Goal: Task Accomplishment & Management: Use online tool/utility

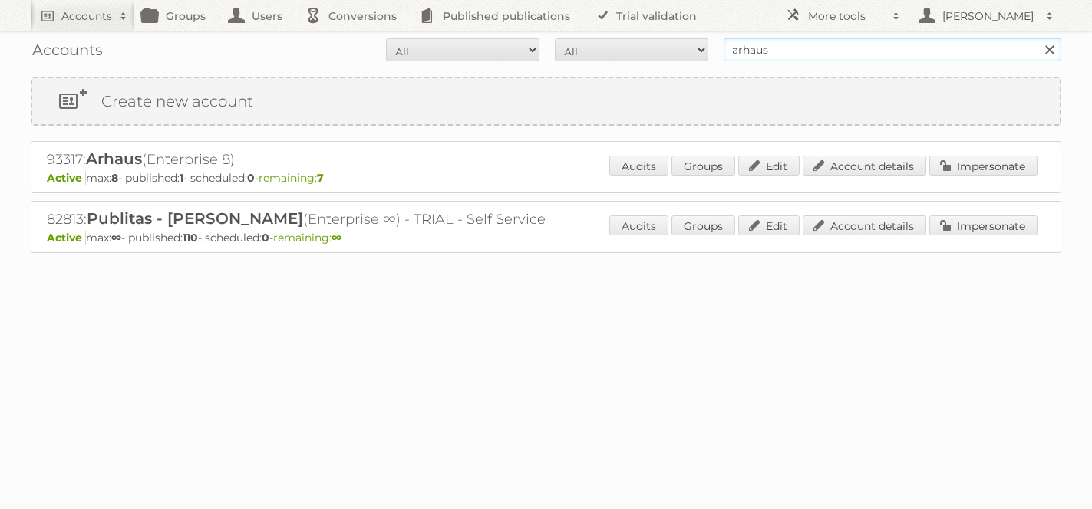
click at [808, 55] on input "arhaus" at bounding box center [893, 49] width 338 height 23
type input "effectmanager"
click at [1037, 38] on input "Search" at bounding box center [1048, 49] width 23 height 23
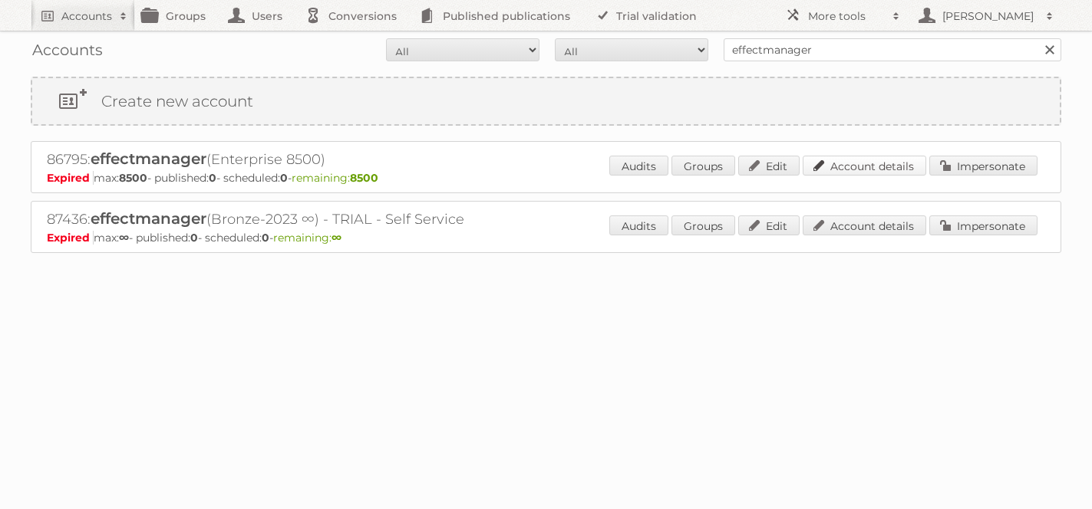
click at [871, 173] on link "Account details" at bounding box center [865, 166] width 124 height 20
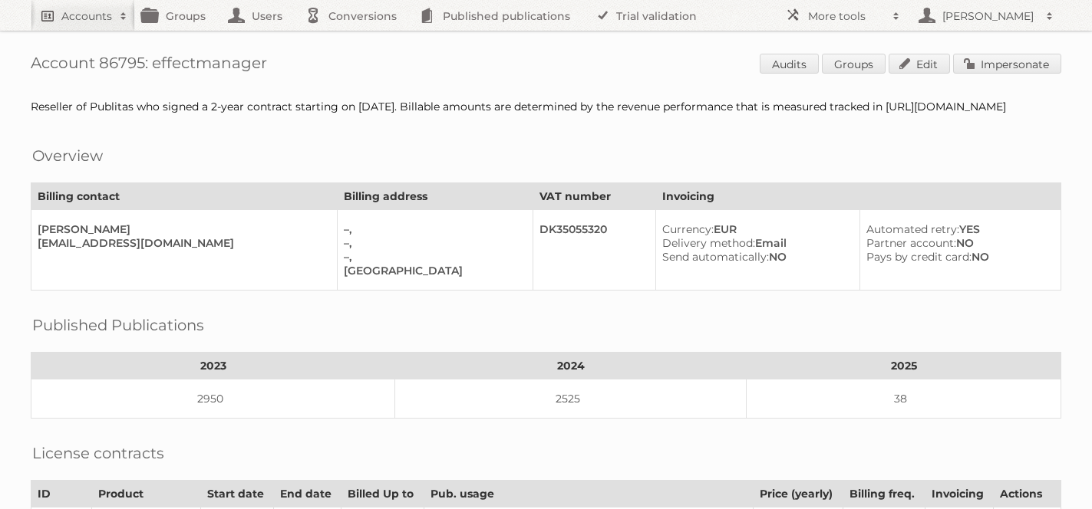
click at [82, 9] on h2 "Accounts" at bounding box center [86, 15] width 51 height 15
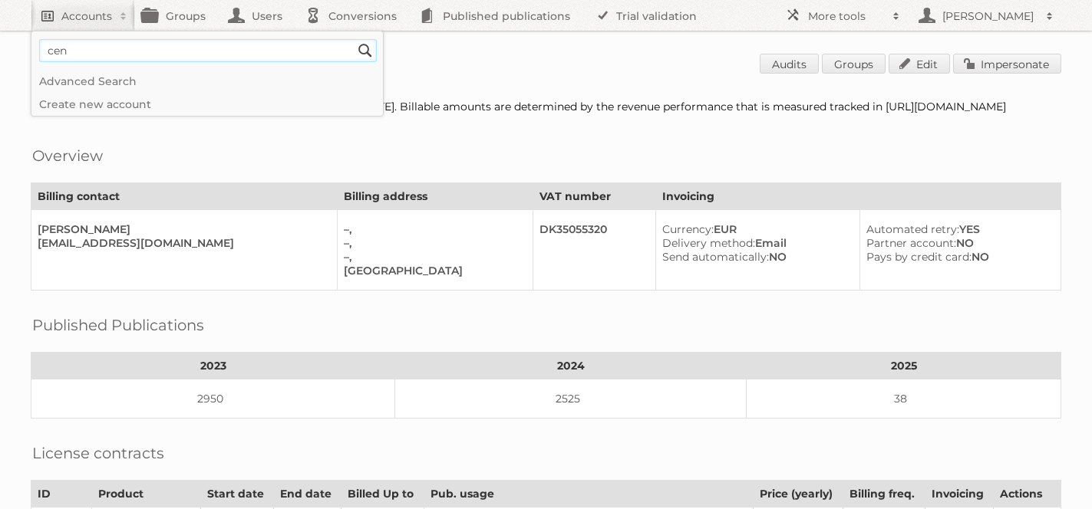
type input"] "cencosud argentina"
click at [354, 39] on input "Search" at bounding box center [365, 50] width 23 height 23
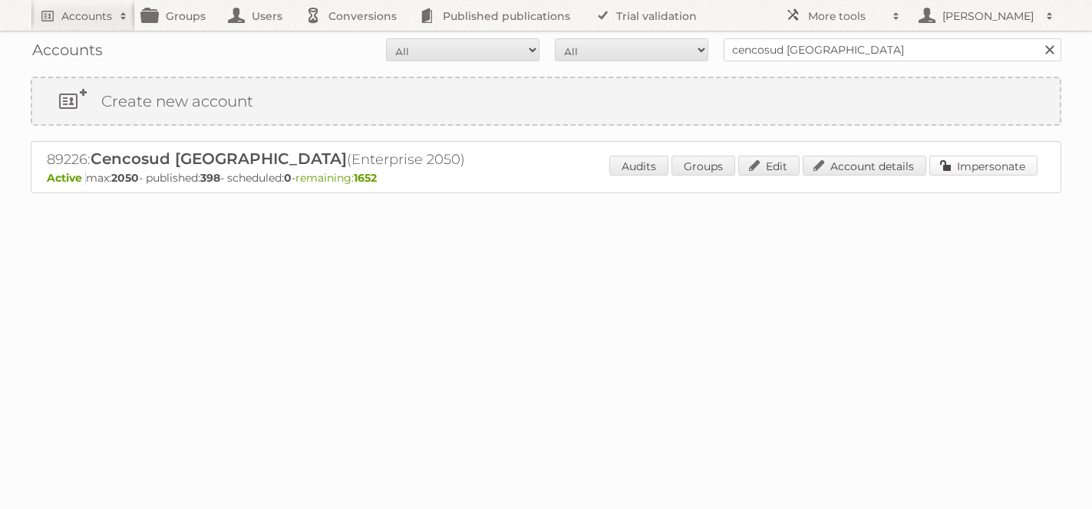
click at [983, 158] on link "Impersonate" at bounding box center [983, 166] width 108 height 20
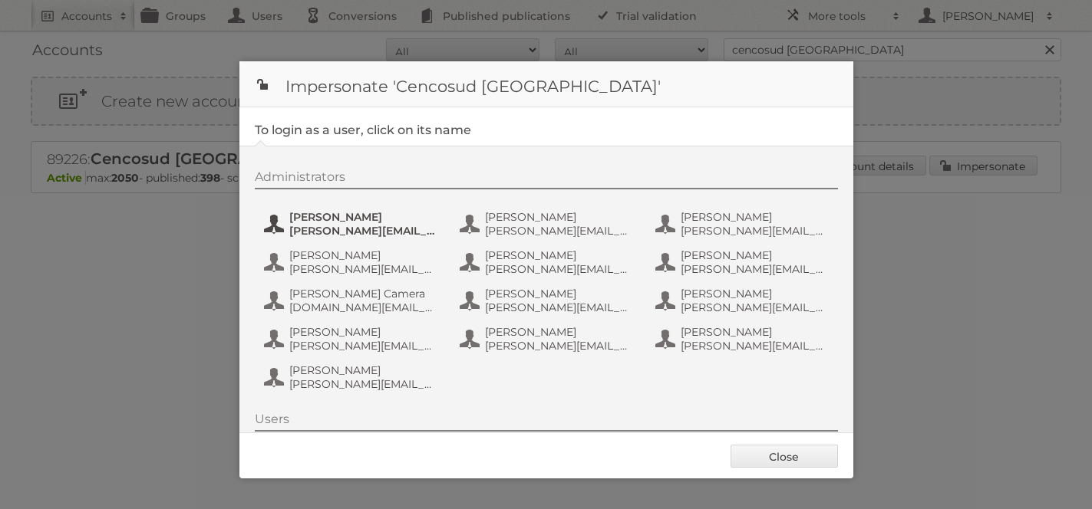
click at [350, 219] on span "Alberto Noe" at bounding box center [363, 217] width 149 height 14
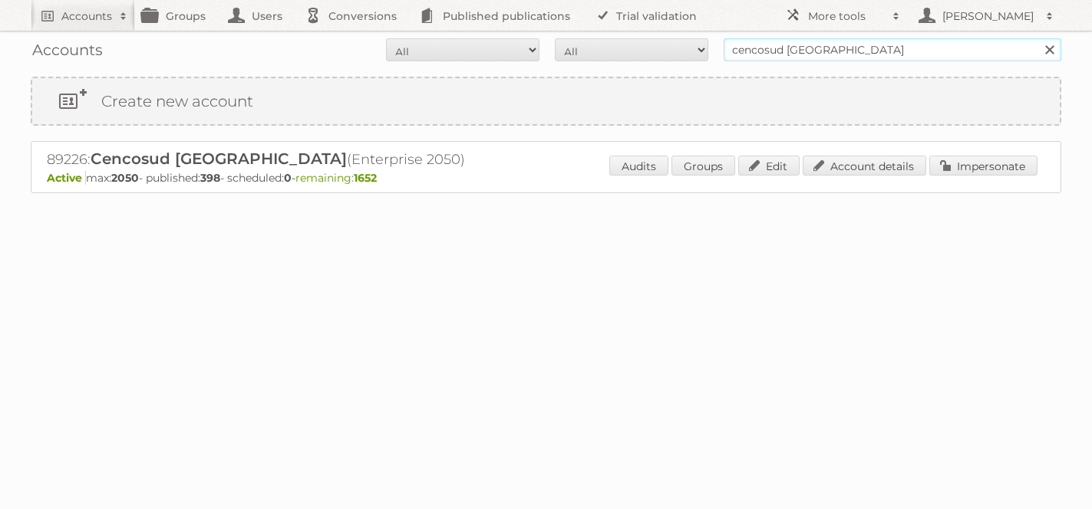
click at [809, 47] on input "cencosud argentina" at bounding box center [893, 49] width 338 height 23
type input "iliana@publitas.com"
click at [1037, 38] on input "Search" at bounding box center [1048, 49] width 23 height 23
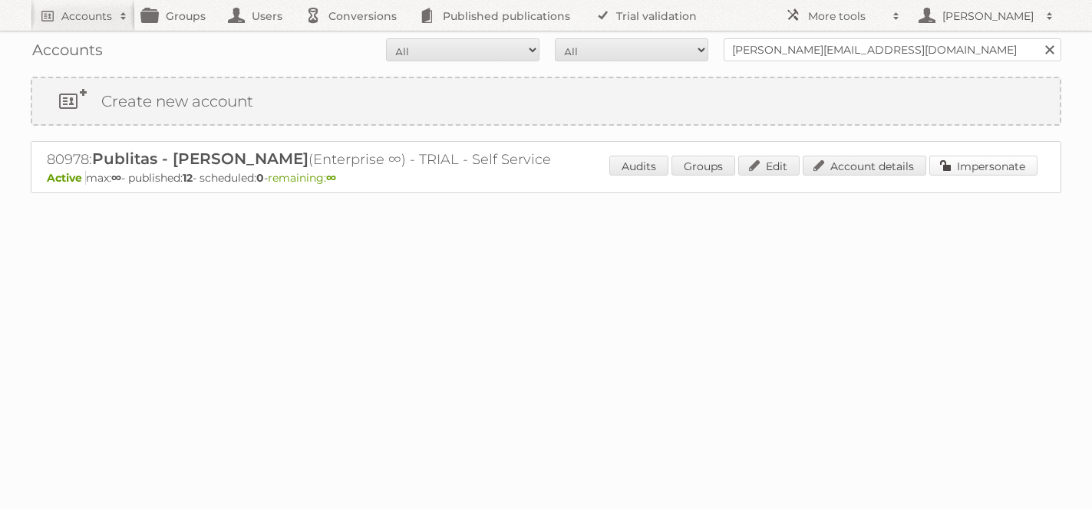
click at [960, 172] on link "Impersonate" at bounding box center [983, 166] width 108 height 20
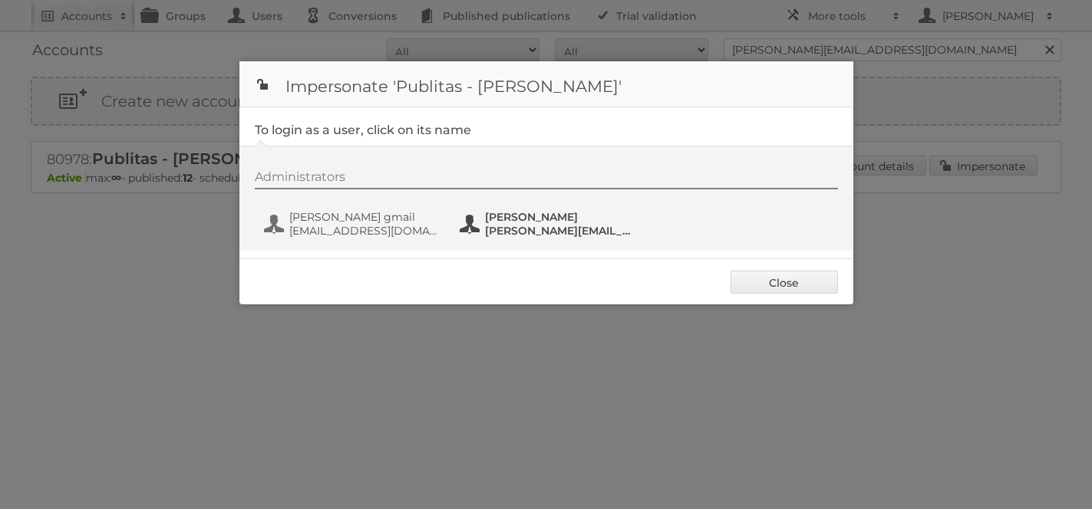
click at [530, 213] on span "[PERSON_NAME]" at bounding box center [559, 217] width 149 height 14
